Goal: Contribute content: Contribute content

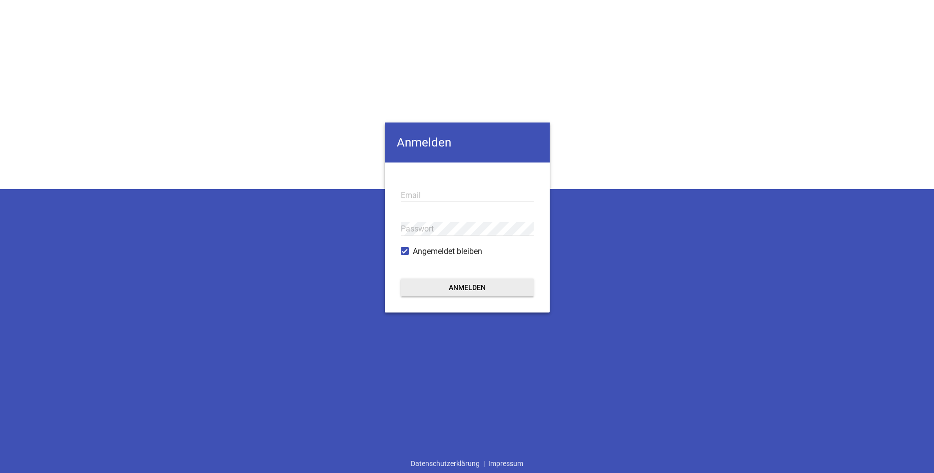
click at [435, 196] on input "email" at bounding box center [467, 194] width 133 height 13
type input "[EMAIL_ADDRESS][DOMAIN_NAME]"
click at [444, 282] on button "Anmelden" at bounding box center [467, 287] width 133 height 18
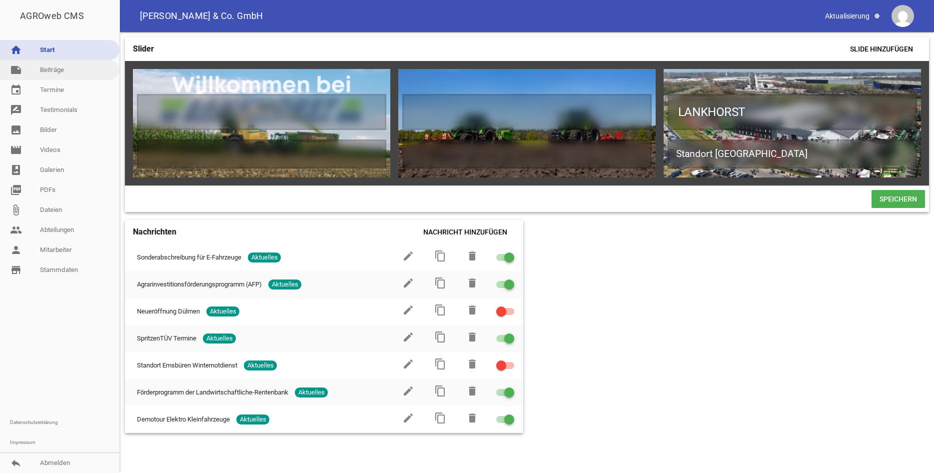
click at [70, 70] on link "note Beiträge" at bounding box center [59, 70] width 119 height 20
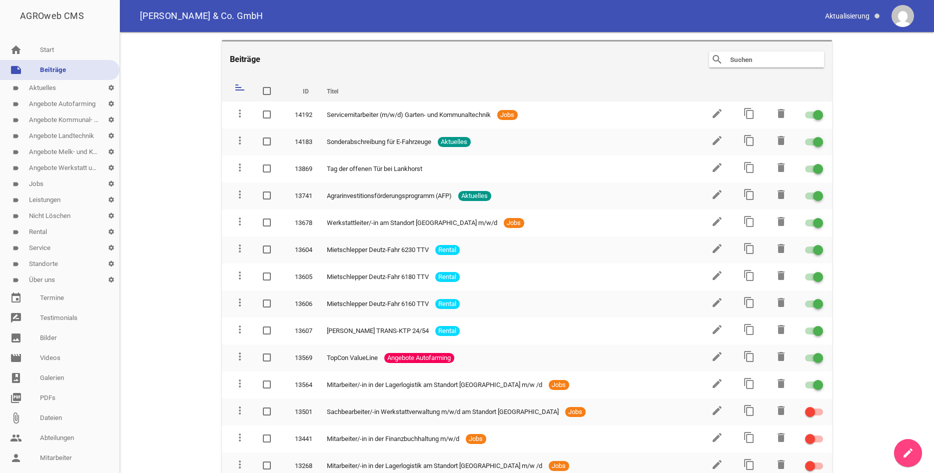
click at [61, 185] on link "label Jobs settings" at bounding box center [59, 184] width 119 height 16
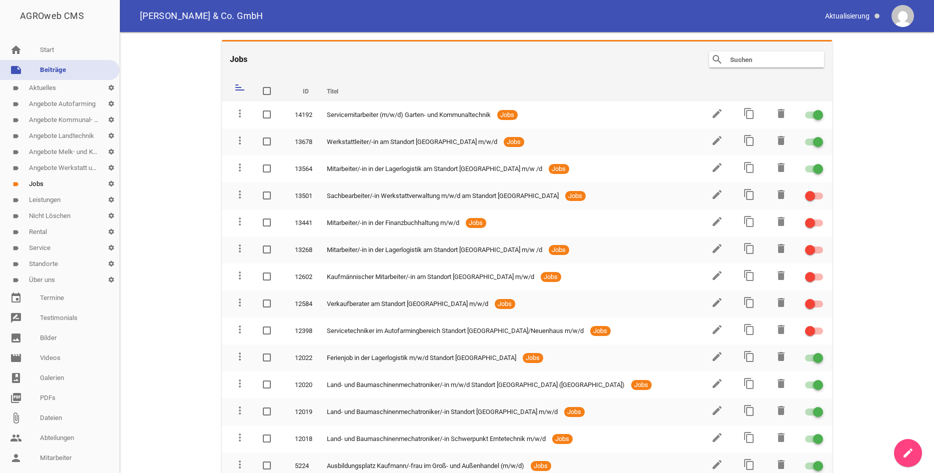
click at [910, 445] on link "create" at bounding box center [908, 453] width 28 height 28
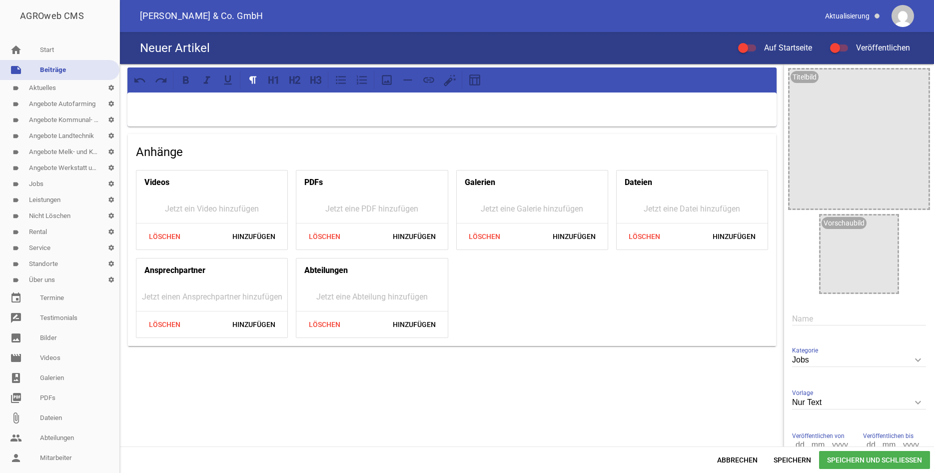
click at [186, 100] on p at bounding box center [451, 105] width 635 height 12
click at [818, 319] on input "text" at bounding box center [859, 318] width 134 height 13
paste input "Mitarbeiter/-in in der Lagerlogistik am Standort [GEOGRAPHIC_DATA] m/w /d"
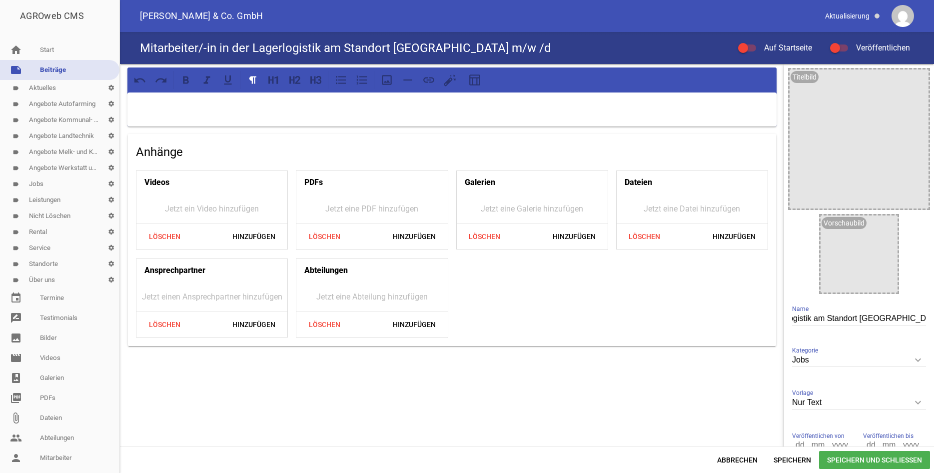
click at [453, 50] on h4 "Mitarbeiter/-in in der Lagerlogistik am Standort [GEOGRAPHIC_DATA] m/w /d" at bounding box center [345, 48] width 411 height 16
click at [452, 49] on h4 "Mitarbeiter/-in in der Lagerlogistik am Standort [GEOGRAPHIC_DATA] m/w /d" at bounding box center [345, 48] width 411 height 16
click at [898, 310] on div "Mitarbeiter/-in in der Lagerlogistik am Standort [GEOGRAPHIC_DATA] m/w /d Name" at bounding box center [859, 318] width 134 height 33
click at [899, 320] on input "Mitarbeiter/-in in der Lagerlogistik am Standort [GEOGRAPHIC_DATA] m/w /d" at bounding box center [859, 318] width 134 height 13
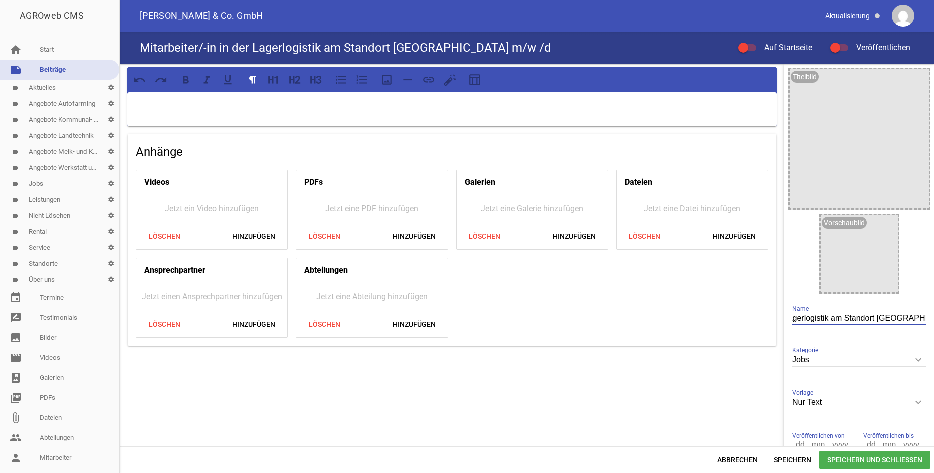
type input "Mitarbeiter/-in in der Lagerlogistik am Standort [GEOGRAPHIC_DATA] m/w /d"
click at [674, 340] on div "Videos Jetzt ein Video hinzufügen Löschen Hinzufügen PDFs Jetzt eine PDF hinzuf…" at bounding box center [452, 254] width 640 height 176
click at [190, 112] on div at bounding box center [451, 109] width 649 height 34
paste div
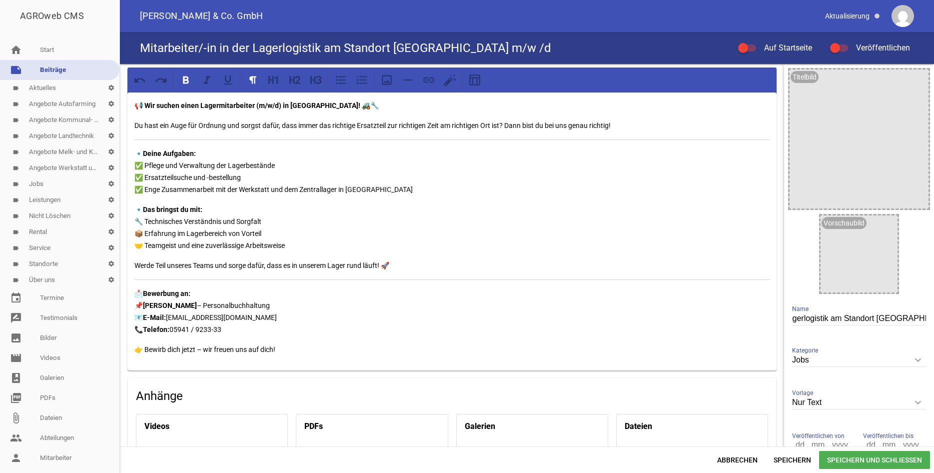
drag, startPoint x: 310, startPoint y: 111, endPoint x: 319, endPoint y: 108, distance: 9.3
click at [311, 111] on p "📢 Wir suchen einen Lagermitarbeiter (m/w/d) in [GEOGRAPHIC_DATA]! 🚜🔧" at bounding box center [451, 105] width 635 height 12
click at [325, 105] on strong "📢 Wir suchen einen Lagermitarbeiter (m/w/d) in [GEOGRAPHIC_DATA]! 🚜🔧" at bounding box center [256, 105] width 244 height 8
click at [287, 183] on p "🔹 Deine Aufgaben: ✅ Pflege und Verwaltung der Lagerbestände ✅ Ersatzteilsuche u…" at bounding box center [451, 171] width 635 height 48
click at [294, 174] on p "🔹 Deine Aufgaben: ✅ Pflege und Verwaltung der Lagerbestände ✅ Ersatzteilsuche u…" at bounding box center [451, 171] width 635 height 48
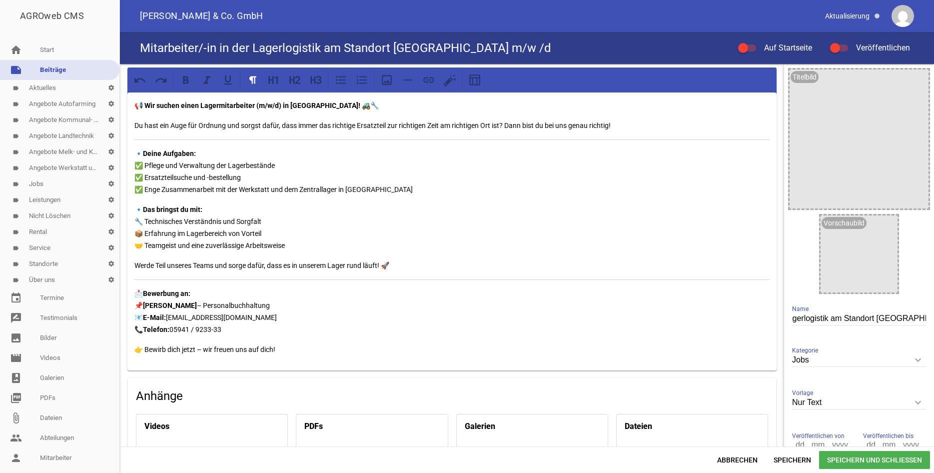
click at [262, 172] on p "🔹 Deine Aufgaben: ✅ Pflege und Verwaltung der Lagerbestände ✅ Ersatzteilsuche u…" at bounding box center [451, 171] width 635 height 48
drag, startPoint x: 426, startPoint y: 189, endPoint x: 417, endPoint y: 190, distance: 9.5
click at [427, 190] on p "🔹 Deine Aufgaben: ✅ Pflege und Verwaltung der Lagerbestände ✅ Ersatzteilsuche u…" at bounding box center [451, 171] width 635 height 48
click at [268, 180] on p "🔹 Deine Aufgaben: ✅ Pflege und Verwaltung der Lagerbestände ✅ Ersatzteilsuche u…" at bounding box center [451, 171] width 635 height 48
click at [359, 189] on p "🔹 Deine Aufgaben: ✅ Pflege und Verwaltung der Lagerbestände ✅ Ersatzteilsuche u…" at bounding box center [451, 171] width 635 height 48
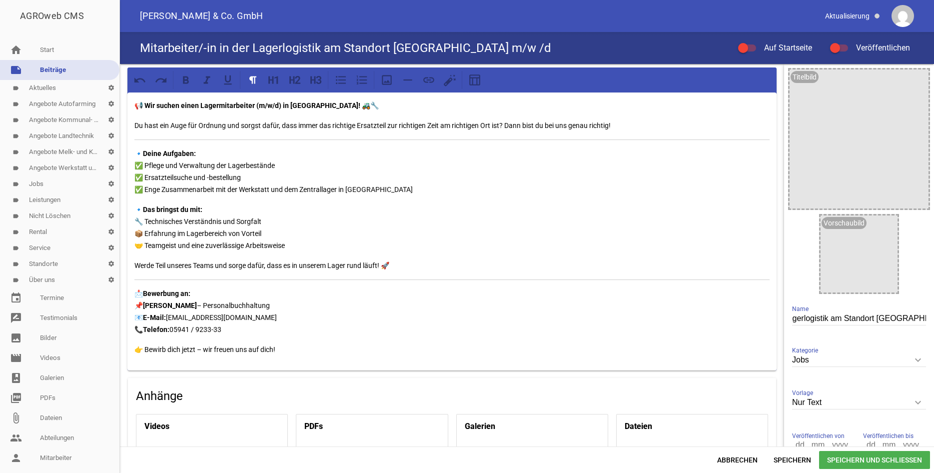
click at [377, 189] on p "🔹 Deine Aufgaben: ✅ Pflege und Verwaltung der Lagerbestände ✅ Ersatzteilsuche u…" at bounding box center [451, 171] width 635 height 48
click at [235, 202] on div "📢 Wir suchen einen Lagermitarbeiter (m/w/d) in [GEOGRAPHIC_DATA]! 🚜🔧 Du hast ei…" at bounding box center [451, 231] width 649 height 278
click at [266, 221] on p "🔹 Das bringst du mit: 🔧 Technisches Verständnis und Sorgfalt 📦 Erfahrung im Lag…" at bounding box center [451, 227] width 635 height 48
click at [267, 239] on p "🔹 Das bringst du mit: 🔧 Technisches Verständnis und Sorgfalt 📦 Erfahrung im Lag…" at bounding box center [451, 227] width 635 height 48
click at [276, 230] on p "🔹 Das bringst du mit: 🔧 Technisches Verständnis und Sorgfalt 📦 Erfahrung im Lag…" at bounding box center [451, 227] width 635 height 48
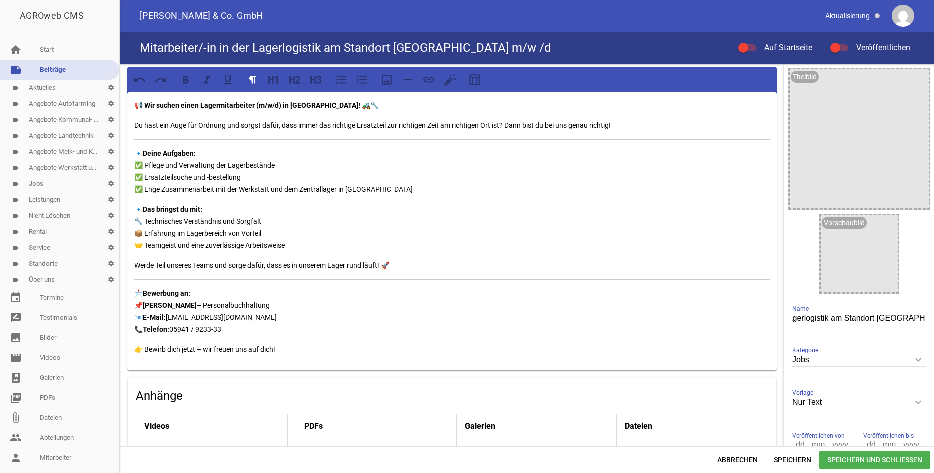
click at [288, 244] on p "🔹 Das bringst du mit: 🔧 Technisches Verständnis und Sorgfalt 📦 Erfahrung im Lag…" at bounding box center [451, 227] width 635 height 48
click at [396, 262] on p "Werde Teil unseres Teams und sorge dafür, dass es in unserem Lager rund läuft! 🚀" at bounding box center [451, 265] width 635 height 12
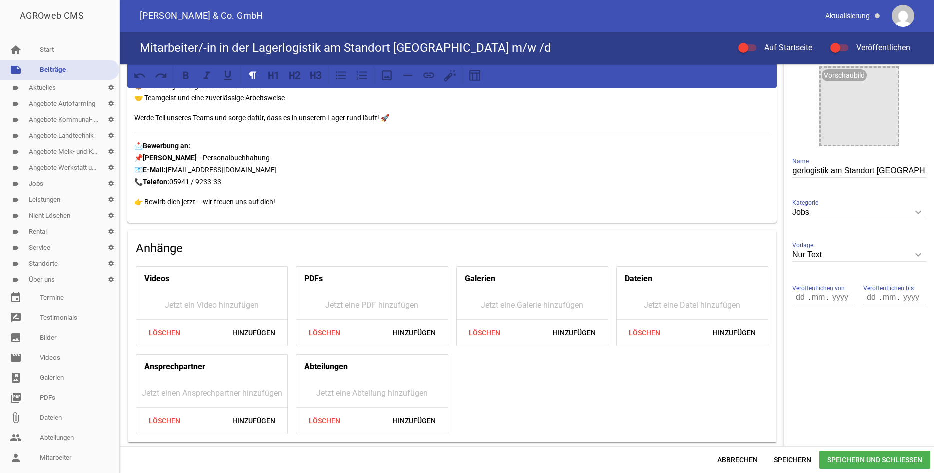
scroll to position [0, 0]
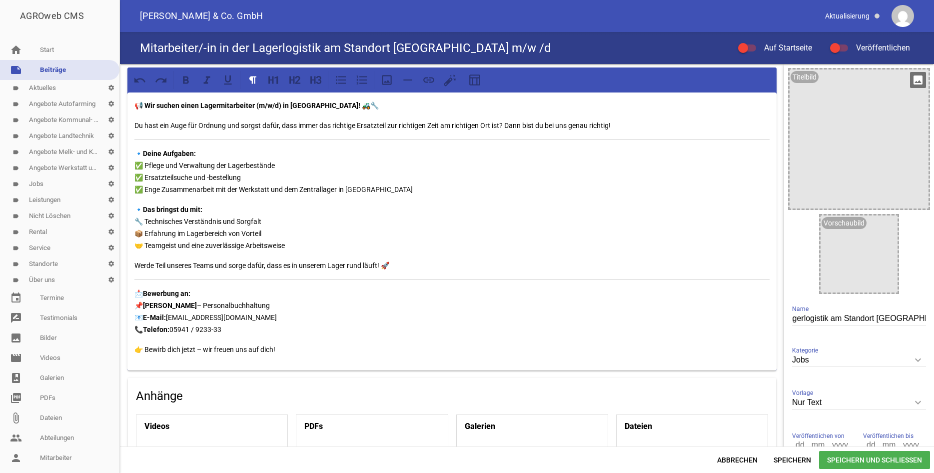
click at [919, 77] on icon "image" at bounding box center [918, 80] width 16 height 16
